Goal: Information Seeking & Learning: Learn about a topic

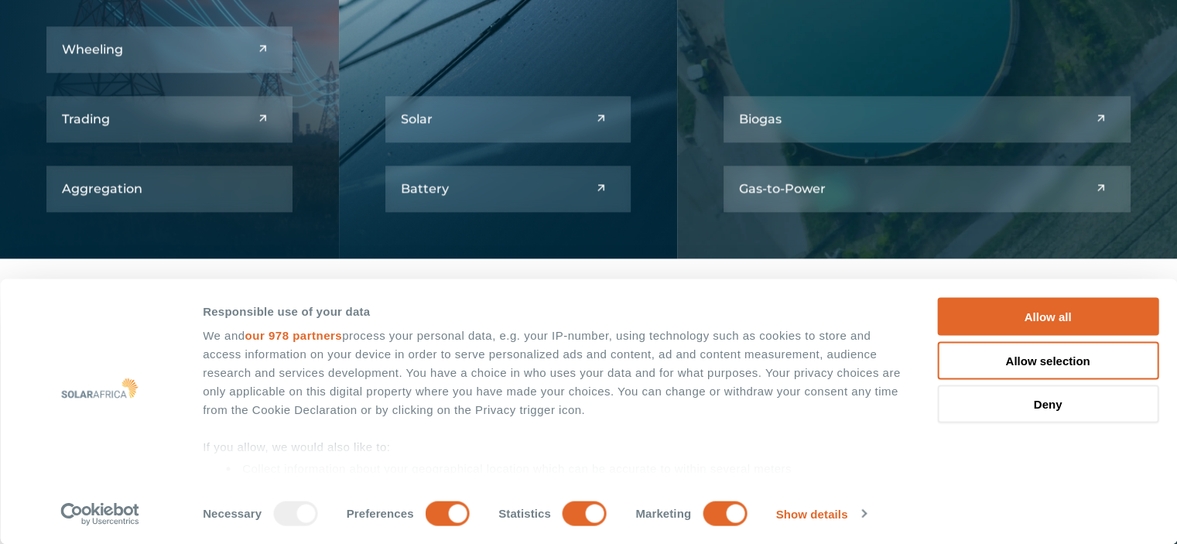
scroll to position [1982, 0]
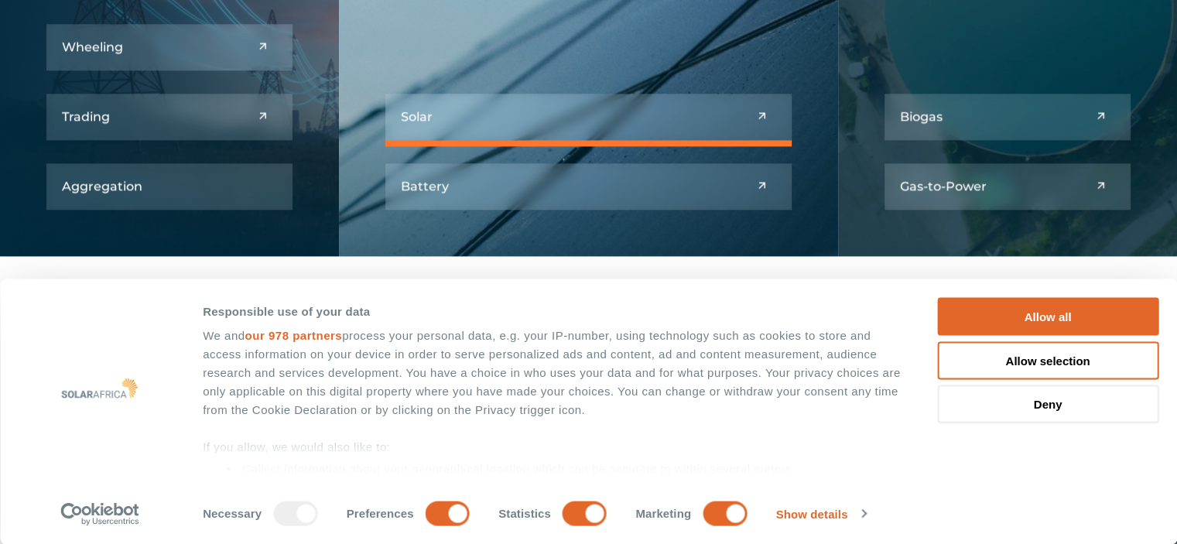
click at [763, 115] on link at bounding box center [588, 117] width 407 height 46
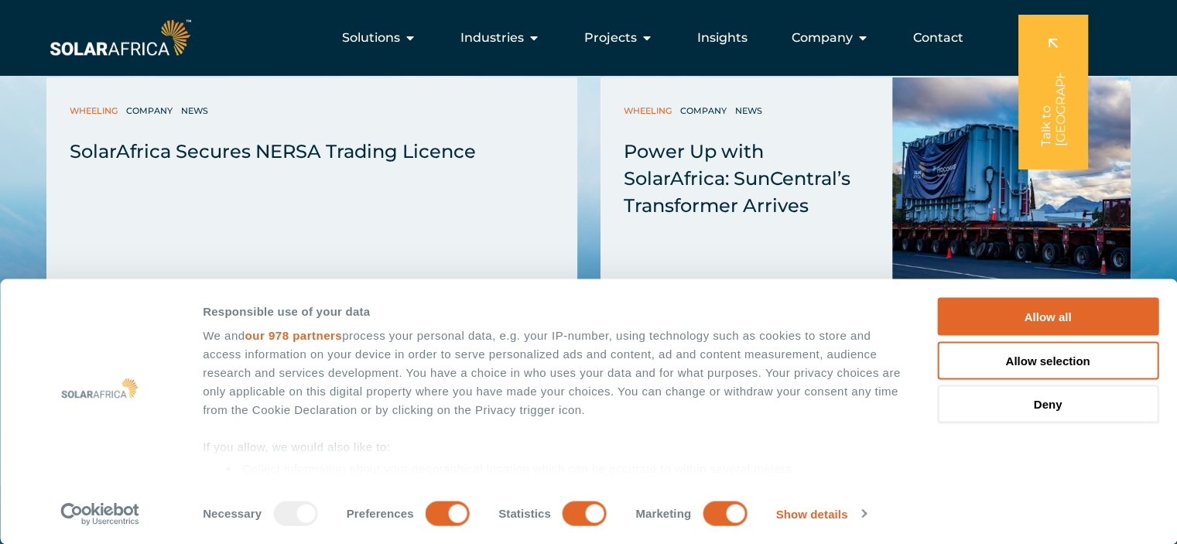
scroll to position [6222, 0]
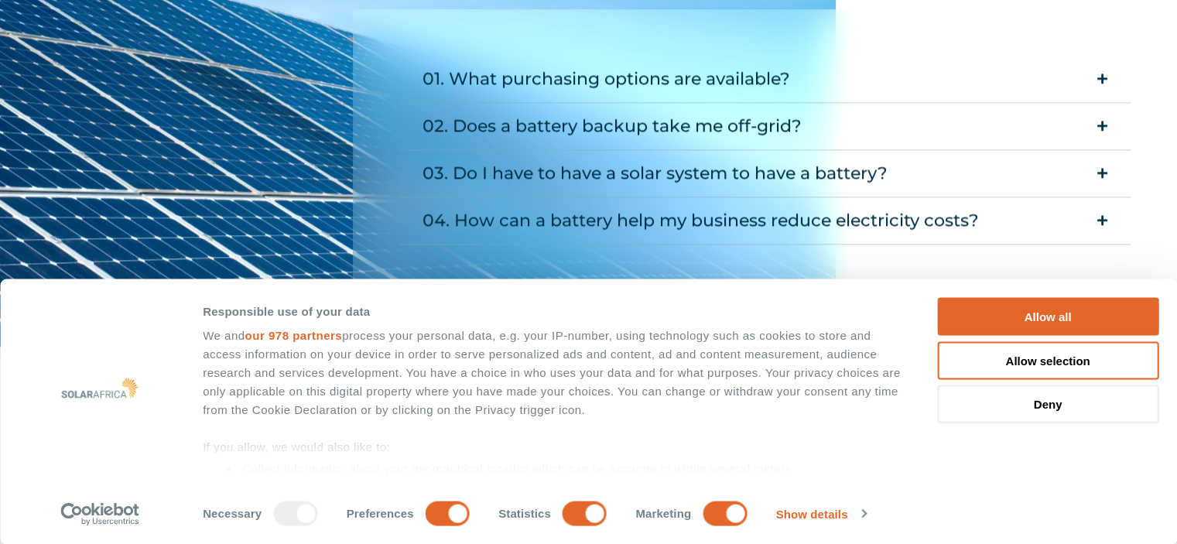
scroll to position [1951, 0]
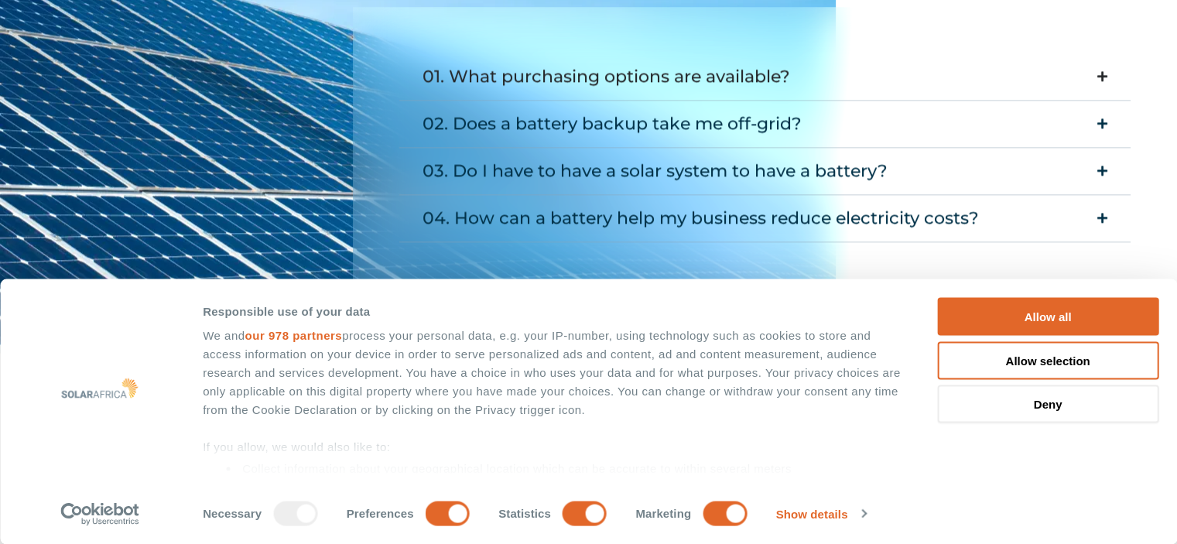
click at [1102, 72] on icon "Accordion. Open links with Enter or Space, close with Escape, and navigate with…" at bounding box center [1103, 76] width 10 height 12
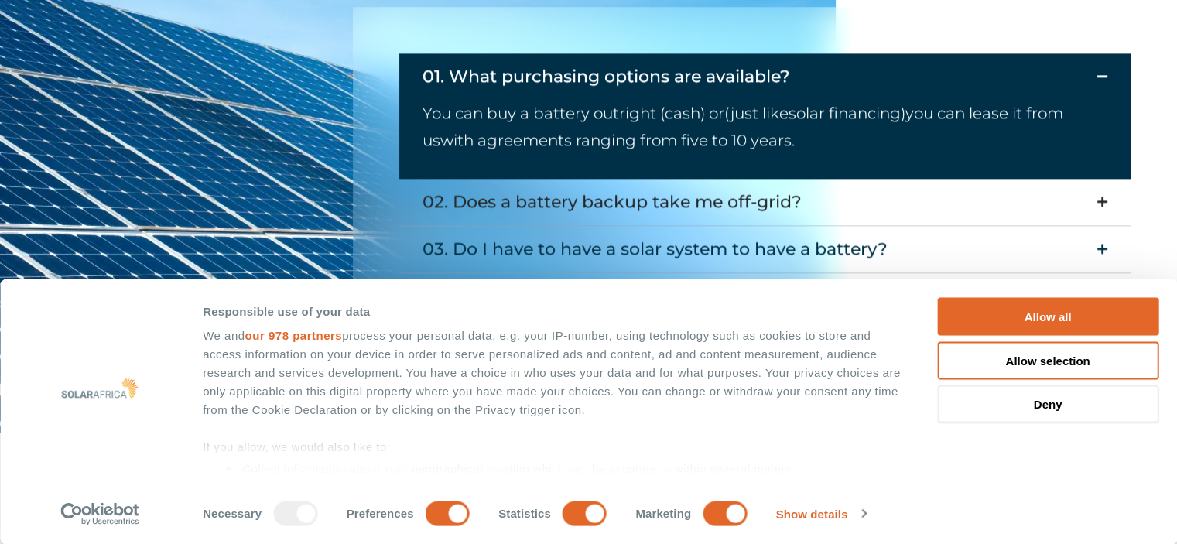
click at [1105, 198] on icon "Accordion. Open links with Enter or Space, close with Escape, and navigate with…" at bounding box center [1103, 202] width 10 height 12
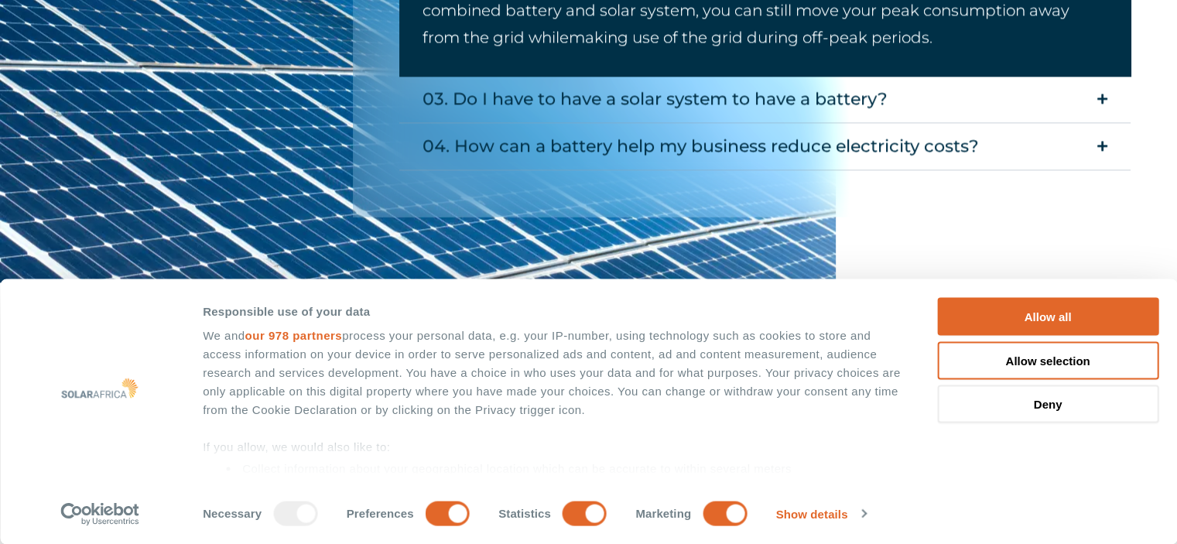
scroll to position [2147, 0]
